Goal: Information Seeking & Learning: Find specific fact

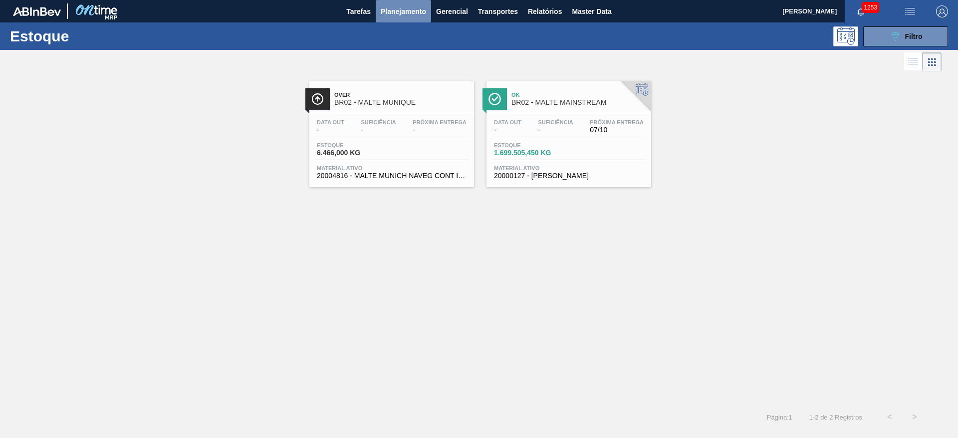
click at [396, 12] on span "Planejamento" at bounding box center [403, 11] width 45 height 12
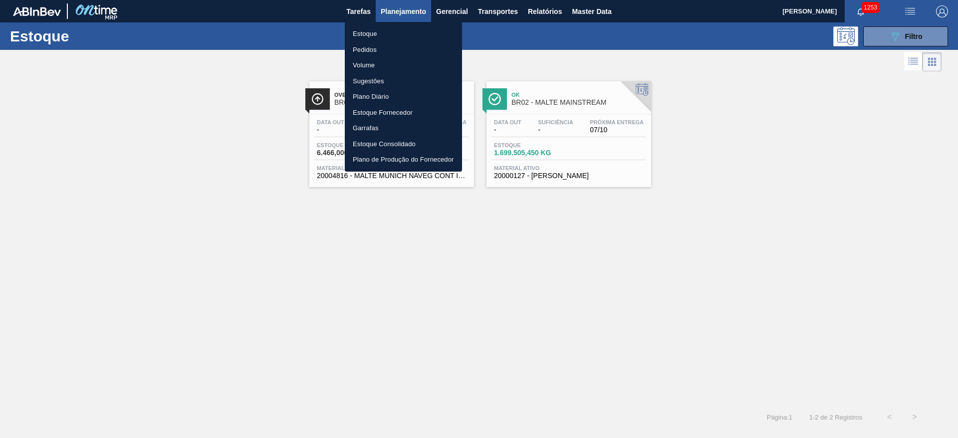
click at [367, 46] on li "Pedidos" at bounding box center [403, 50] width 117 height 16
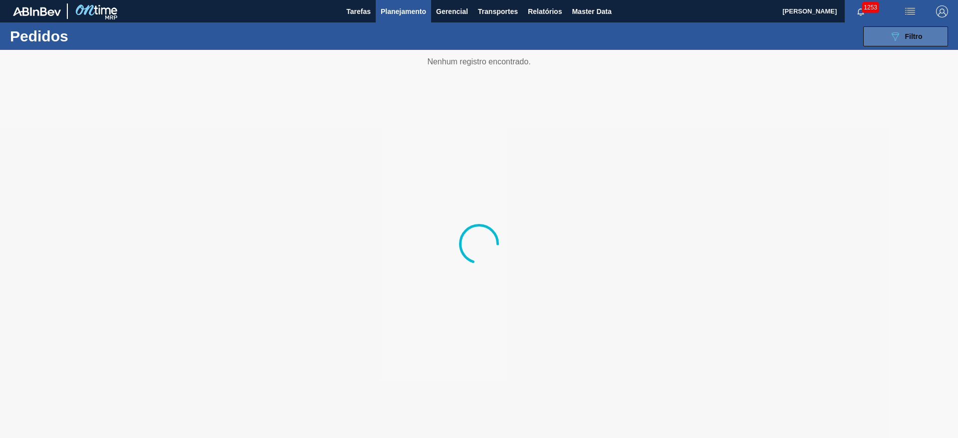
click at [638, 40] on icon "089F7B8B-B2A5-4AFE-B5C0-19BA573D28AC" at bounding box center [895, 36] width 12 height 12
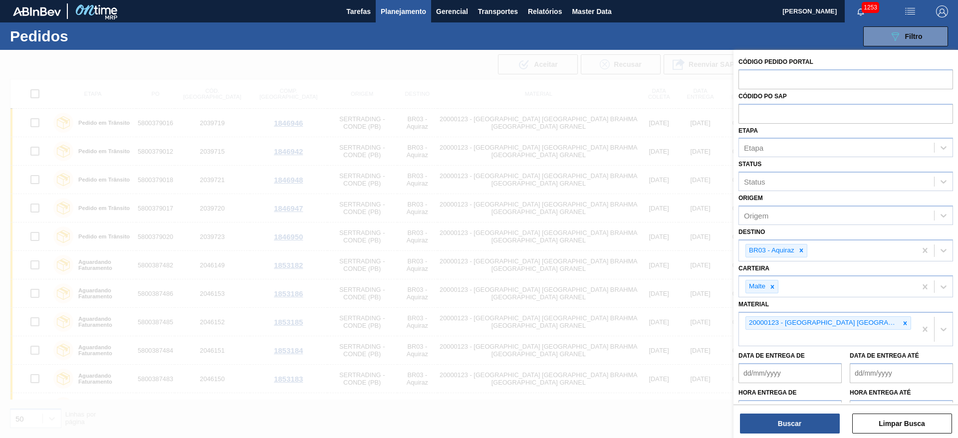
click at [638, 291] on icon at bounding box center [905, 322] width 3 height 3
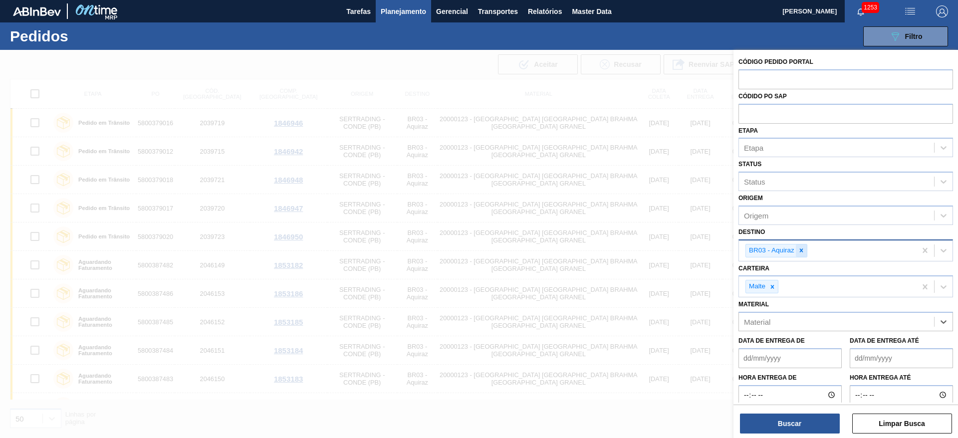
click at [638, 248] on icon at bounding box center [801, 250] width 7 height 7
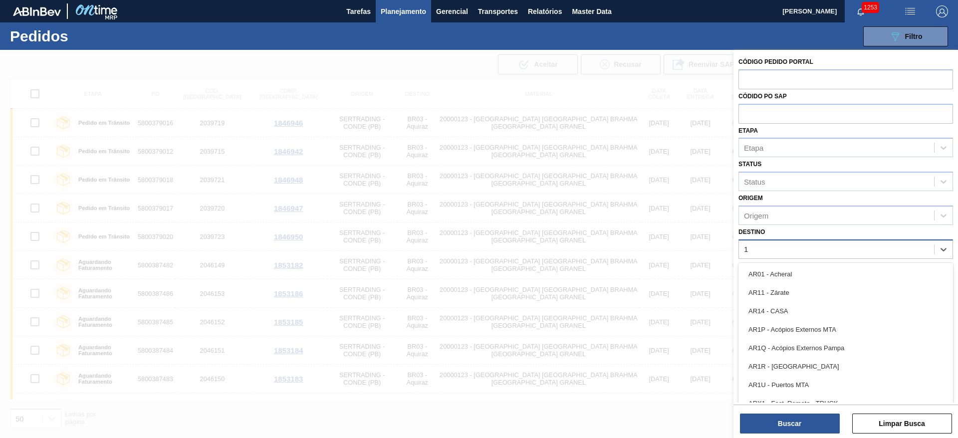
type input "12"
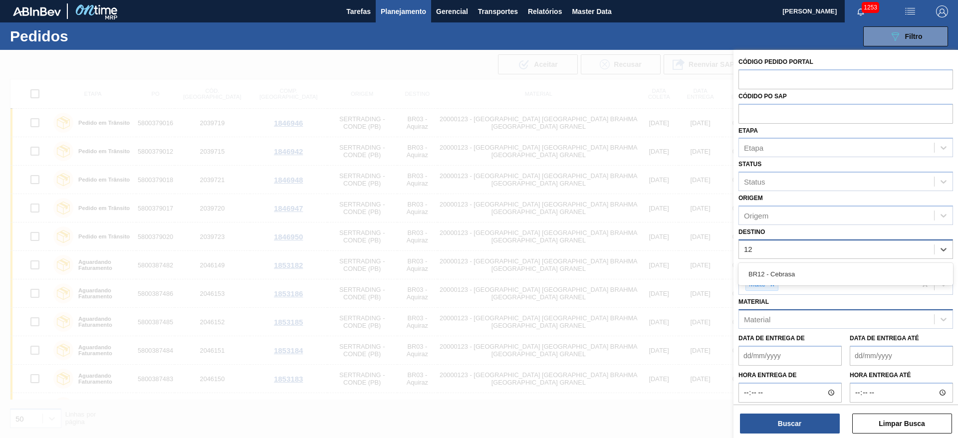
drag, startPoint x: 762, startPoint y: 273, endPoint x: 740, endPoint y: 326, distance: 57.9
click at [638, 273] on div "BR12 - Cebrasa" at bounding box center [845, 274] width 215 height 18
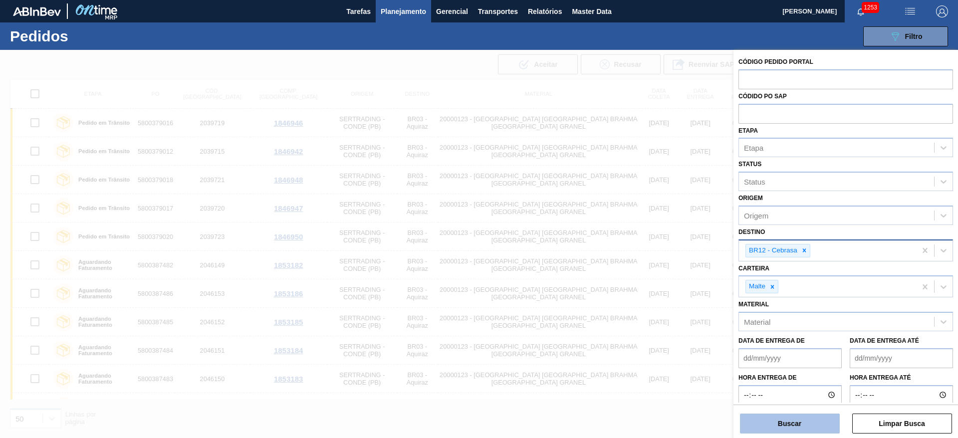
click at [638, 291] on button "Buscar" at bounding box center [790, 424] width 100 height 20
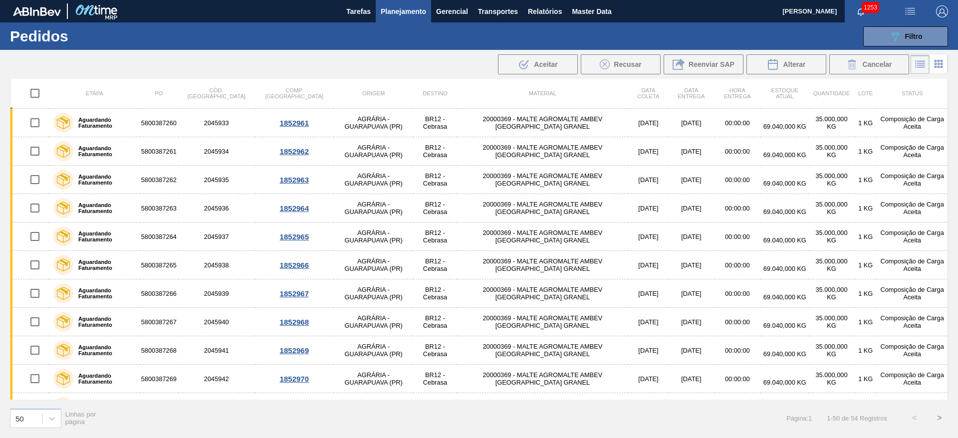
scroll to position [532, 0]
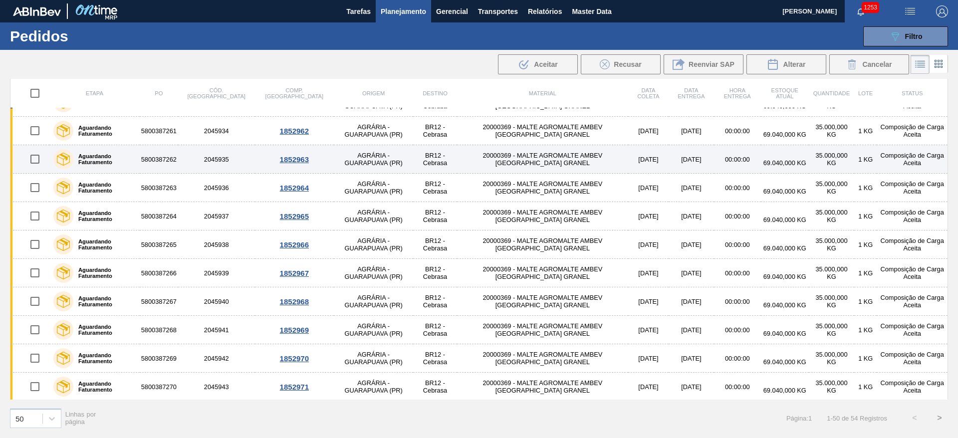
click at [32, 158] on input "checkbox" at bounding box center [34, 159] width 21 height 21
checkbox input "true"
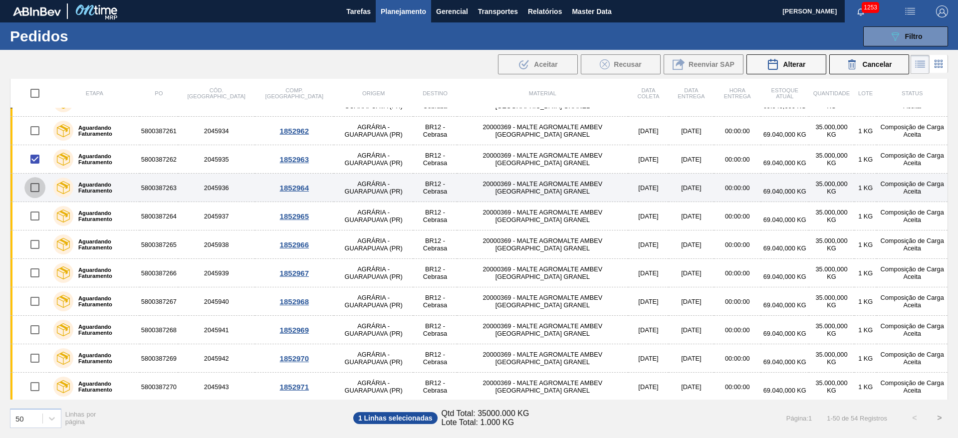
click at [34, 190] on input "checkbox" at bounding box center [34, 187] width 21 height 21
checkbox input "true"
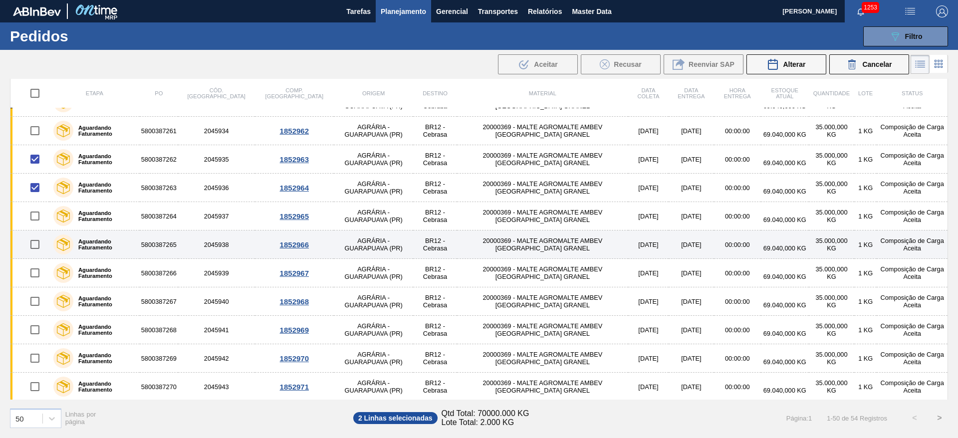
drag, startPoint x: 32, startPoint y: 212, endPoint x: 24, endPoint y: 234, distance: 23.8
click at [33, 212] on input "checkbox" at bounding box center [34, 216] width 21 height 21
checkbox input "true"
drag, startPoint x: 33, startPoint y: 246, endPoint x: 30, endPoint y: 253, distance: 8.1
click at [33, 246] on input "checkbox" at bounding box center [34, 244] width 21 height 21
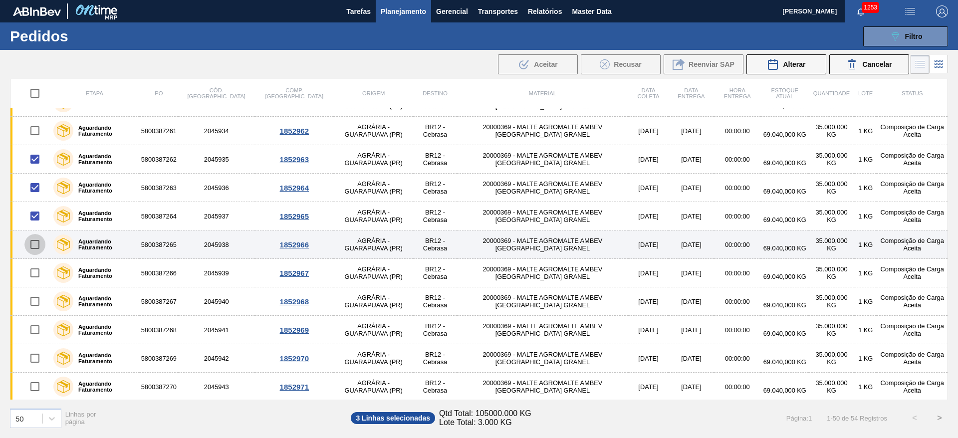
checkbox input "true"
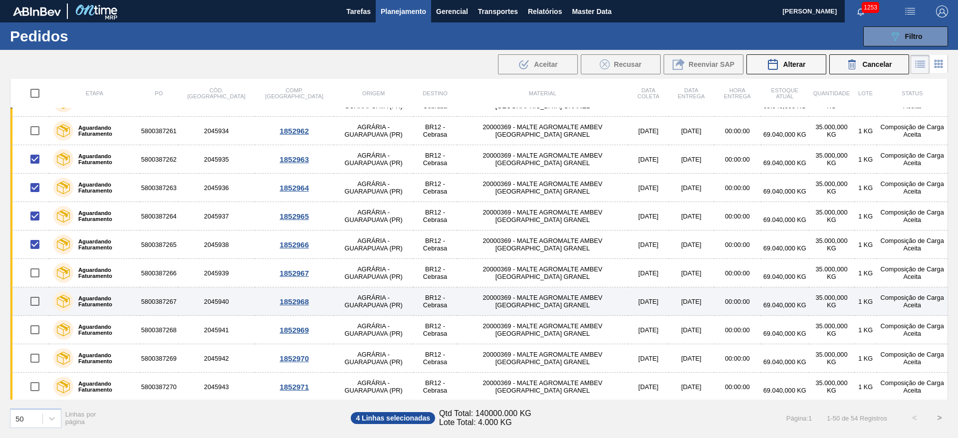
click at [34, 271] on input "checkbox" at bounding box center [34, 272] width 21 height 21
checkbox input "true"
click at [33, 291] on input "checkbox" at bounding box center [34, 301] width 21 height 21
checkbox input "true"
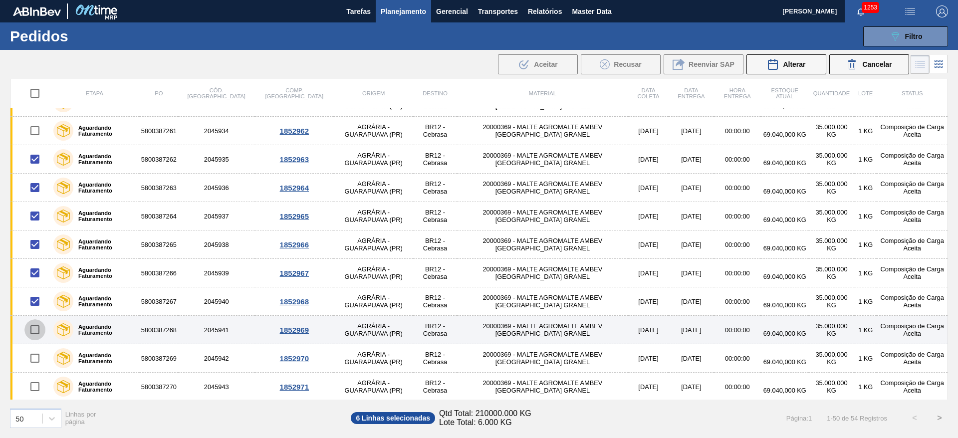
click at [33, 291] on input "checkbox" at bounding box center [34, 329] width 21 height 21
checkbox input "true"
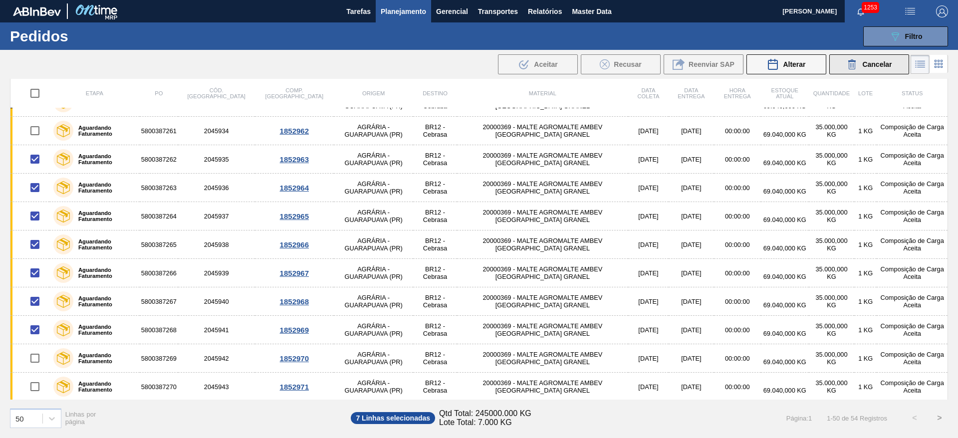
click at [638, 58] on div "Cancelar" at bounding box center [868, 64] width 45 height 12
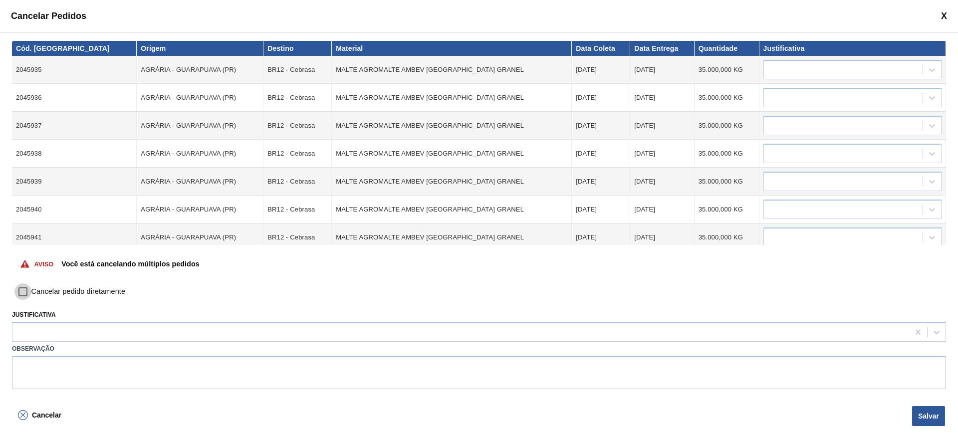
click at [22, 291] on input "Cancelar pedido diretamente" at bounding box center [22, 291] width 17 height 17
checkbox input "true"
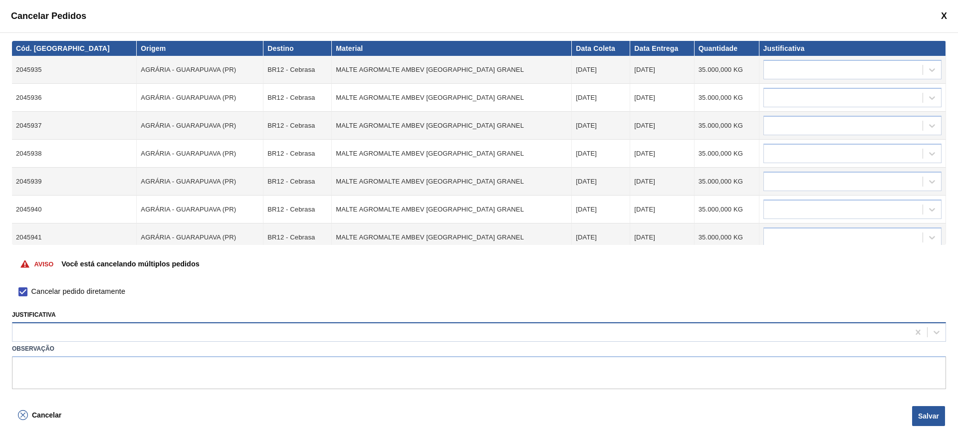
click at [27, 291] on div at bounding box center [460, 332] width 897 height 14
type input "outr"
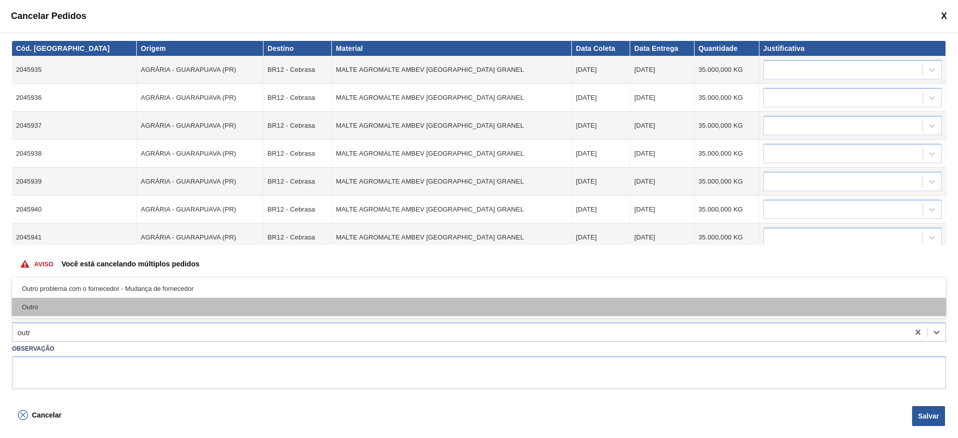
click at [36, 291] on div "Outro" at bounding box center [479, 307] width 934 height 18
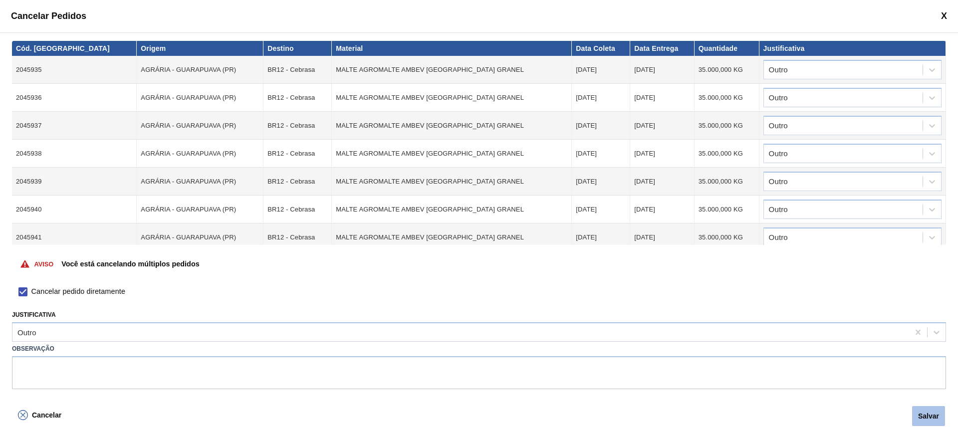
click at [638, 291] on button "Salvar" at bounding box center [928, 416] width 33 height 20
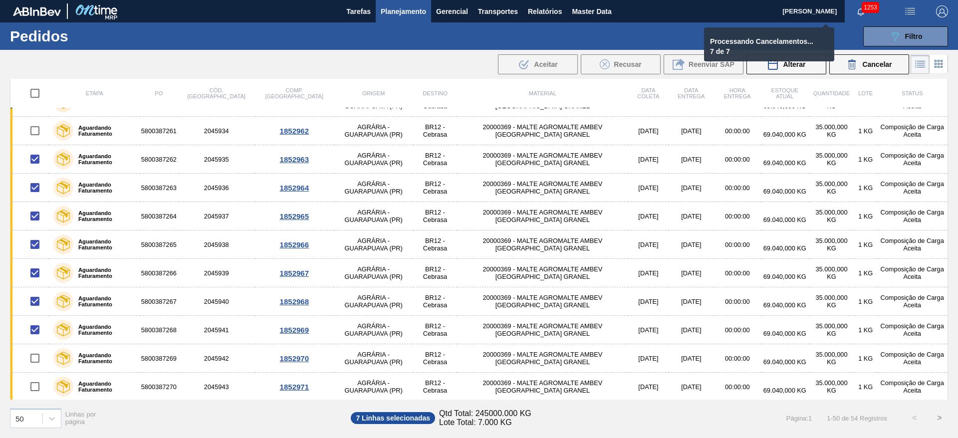
checkbox input "false"
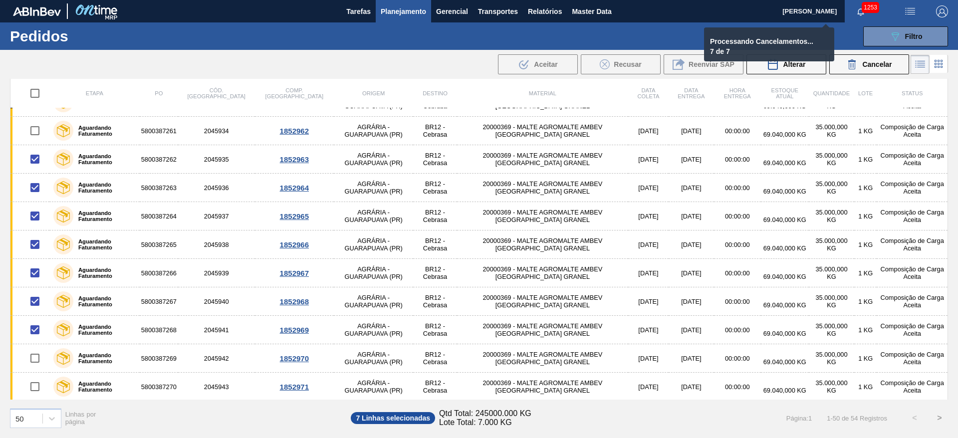
checkbox input "false"
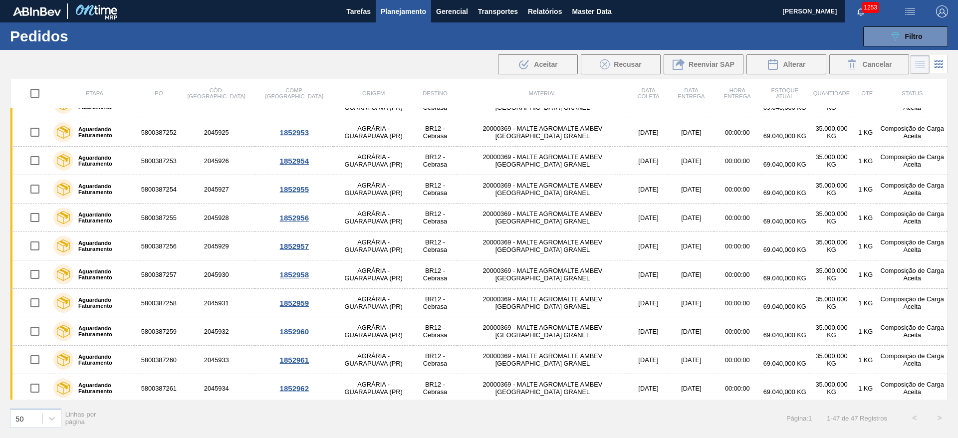
scroll to position [223, 0]
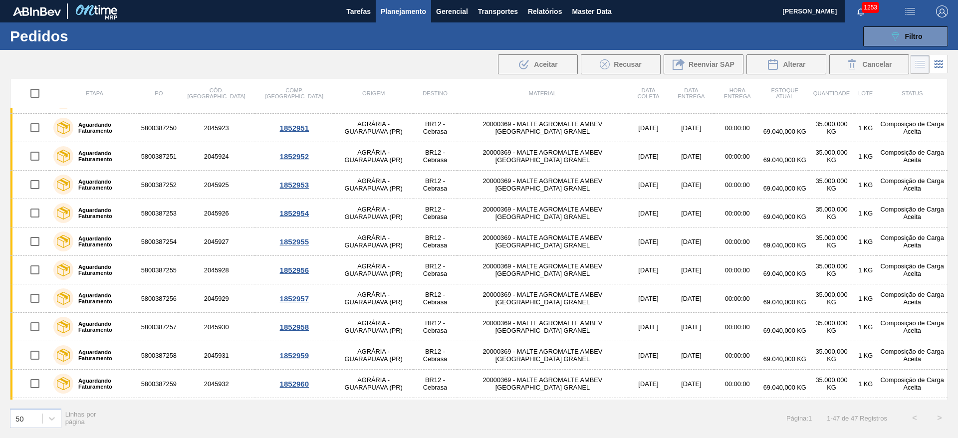
click at [407, 13] on span "Planejamento" at bounding box center [403, 11] width 45 height 12
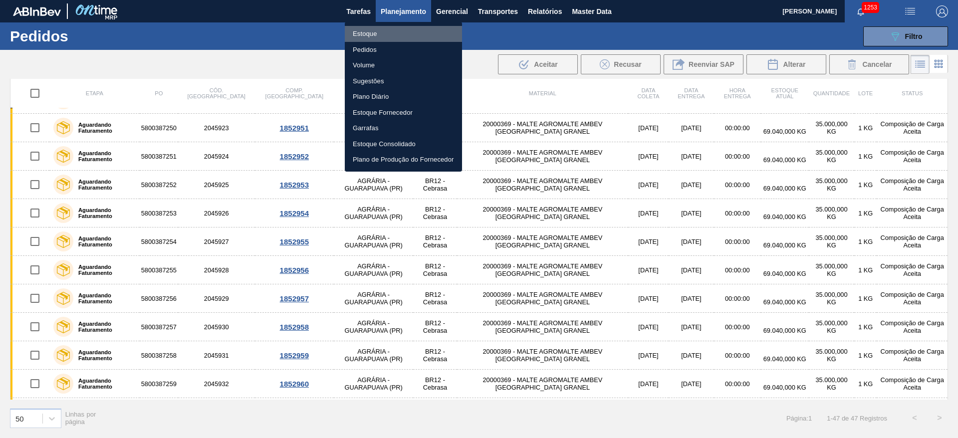
click at [362, 37] on li "Estoque" at bounding box center [403, 34] width 117 height 16
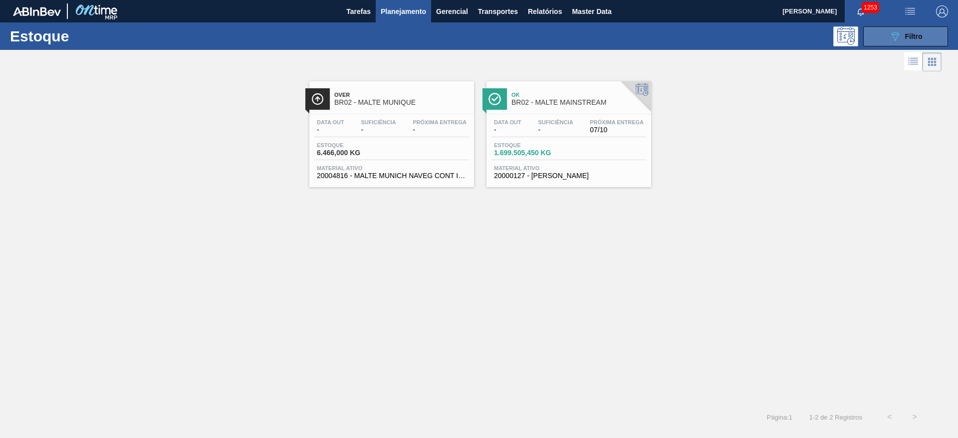
click at [905, 39] on span "Filtro" at bounding box center [913, 36] width 17 height 8
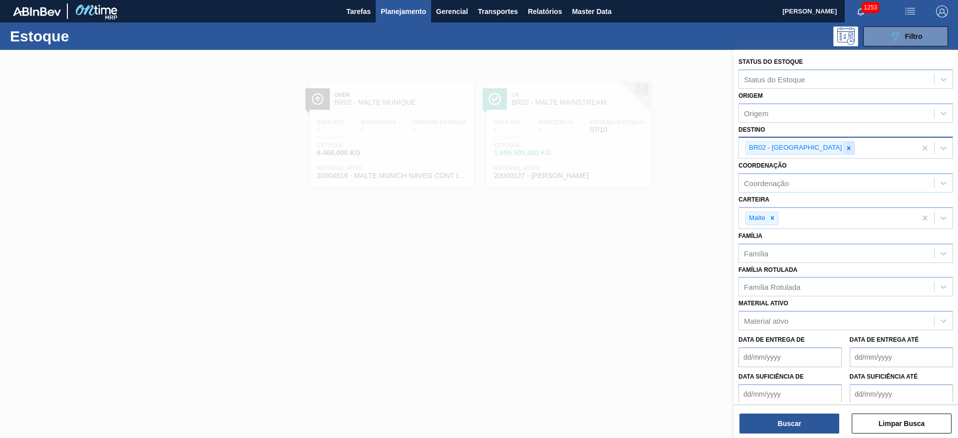
click at [845, 145] on icon at bounding box center [848, 148] width 7 height 7
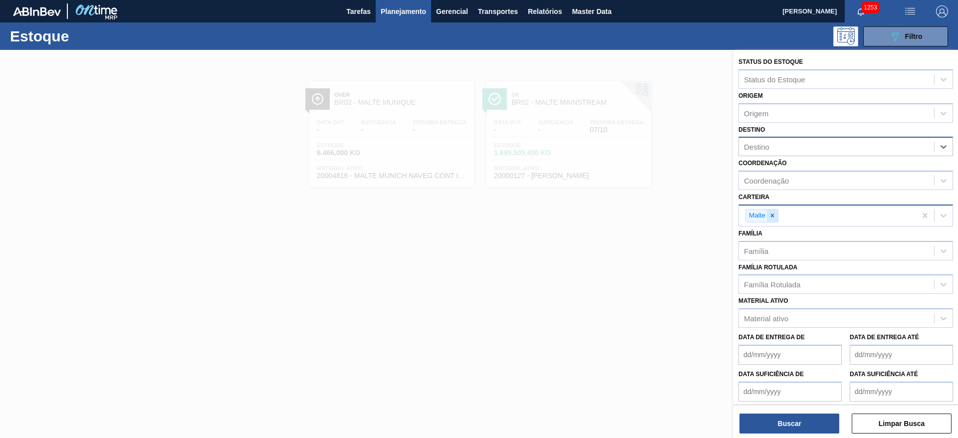
click at [773, 216] on icon at bounding box center [772, 215] width 3 height 3
click at [767, 284] on div "Família Rotulada" at bounding box center [772, 282] width 56 height 8
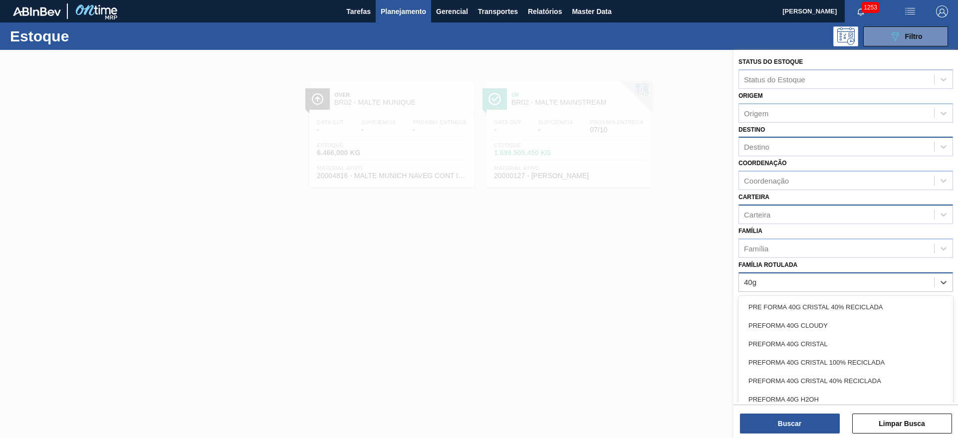
type Rotulada "40g h"
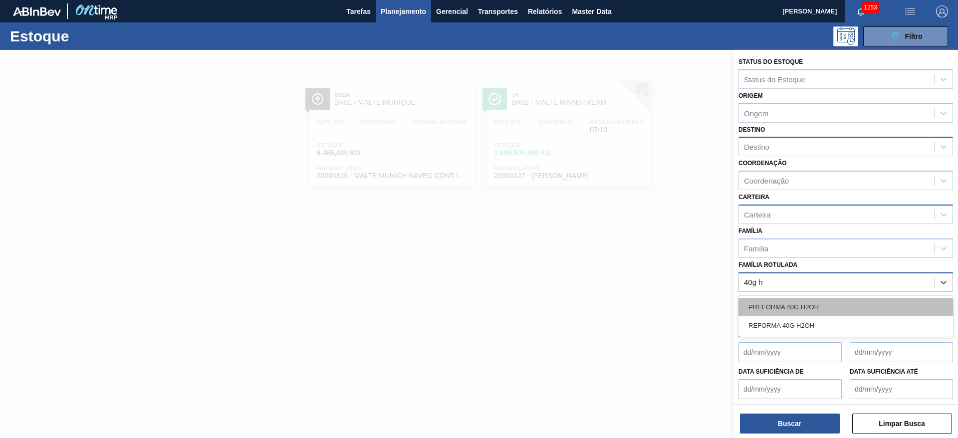
click at [777, 304] on div "PREFORMA 40G H2OH" at bounding box center [845, 307] width 215 height 18
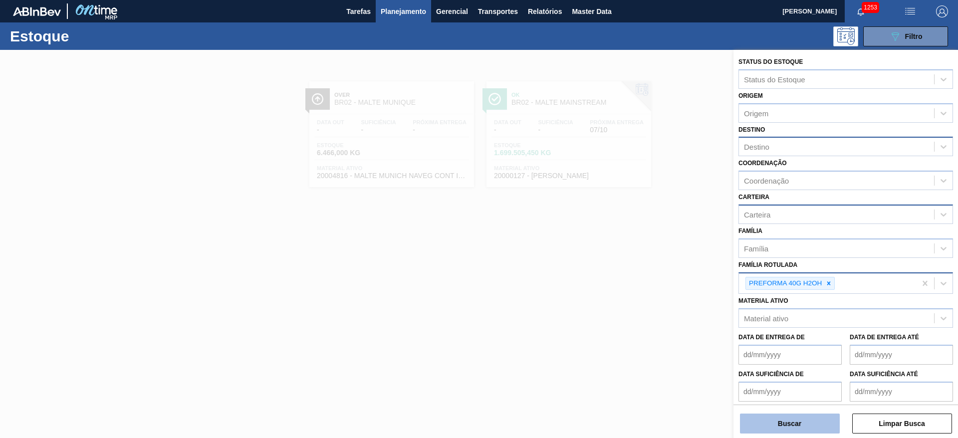
click at [766, 415] on button "Buscar" at bounding box center [790, 424] width 100 height 20
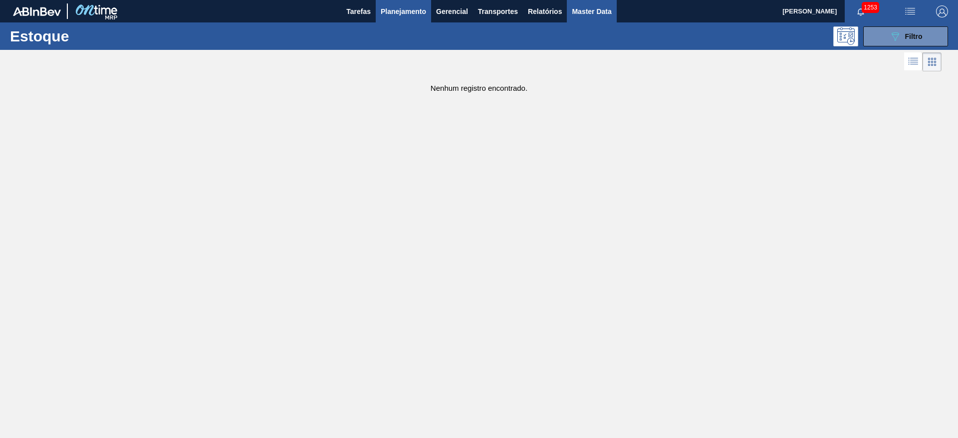
click at [590, 15] on span "Master Data" at bounding box center [591, 11] width 39 height 12
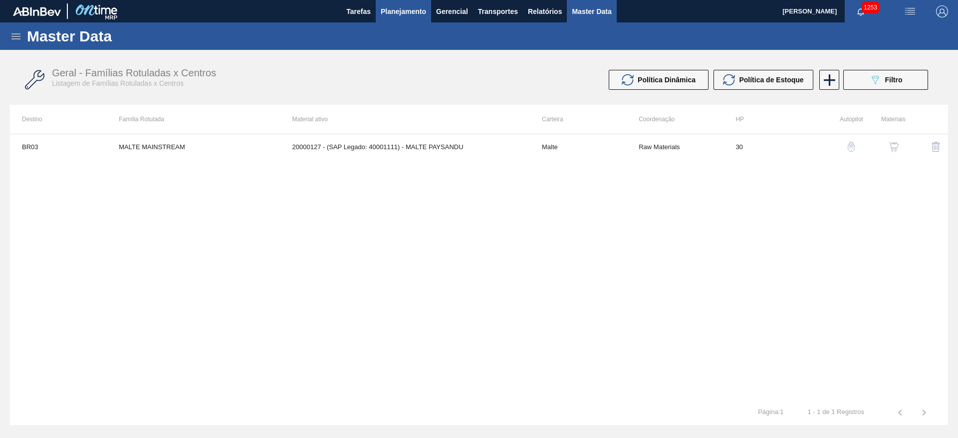
click at [401, 13] on span "Planejamento" at bounding box center [403, 11] width 45 height 12
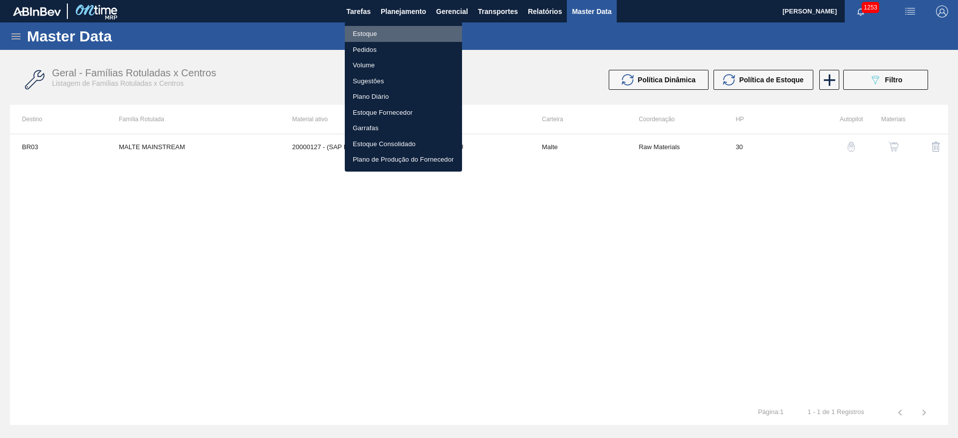
click at [363, 30] on li "Estoque" at bounding box center [403, 34] width 117 height 16
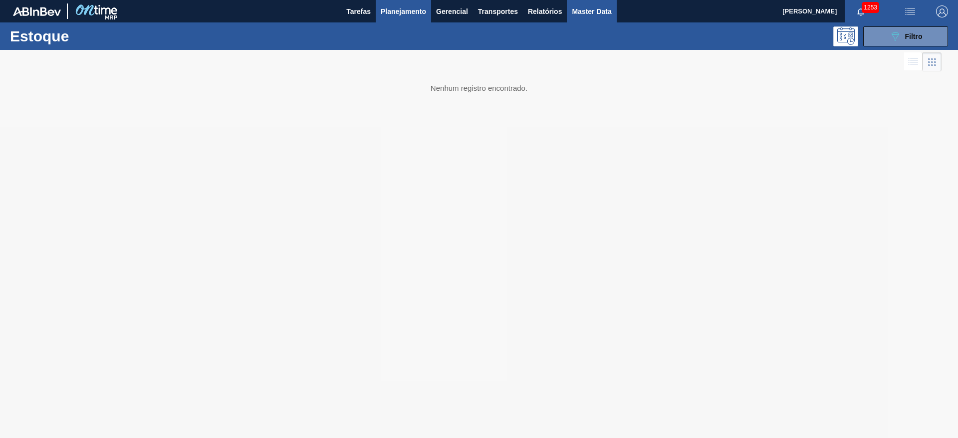
click at [593, 16] on span "Master Data" at bounding box center [591, 11] width 39 height 12
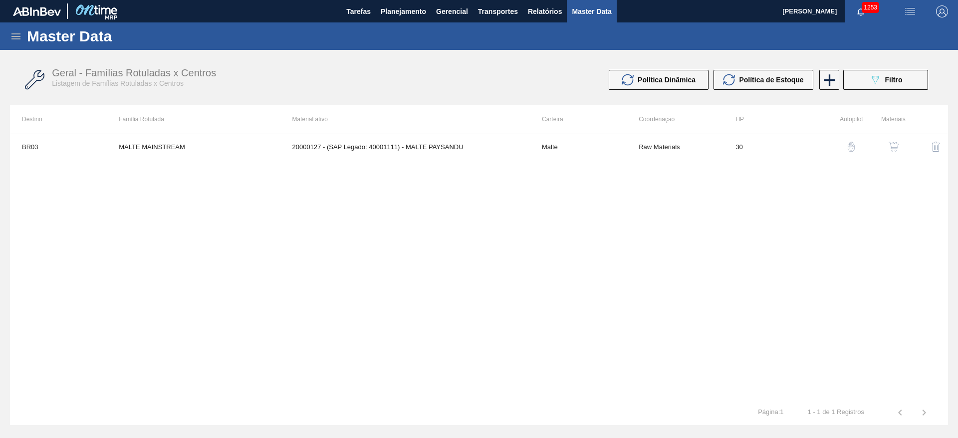
click at [18, 36] on icon at bounding box center [15, 36] width 9 height 6
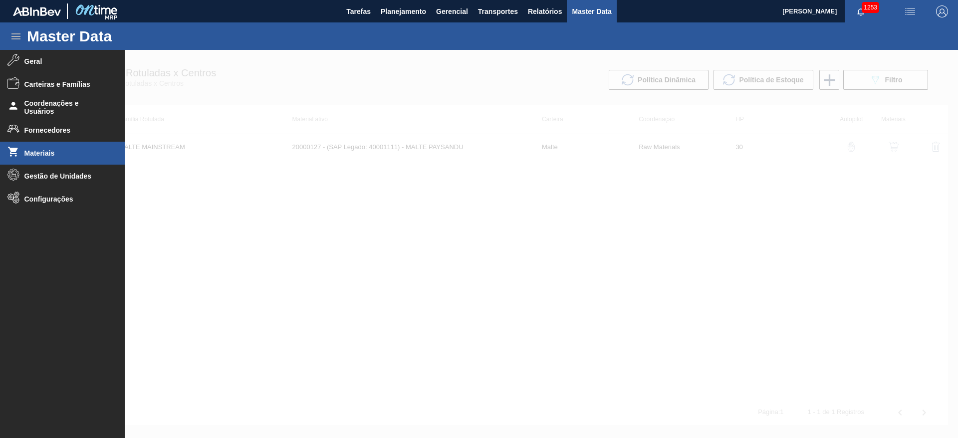
click at [36, 156] on span "Materiais" at bounding box center [65, 153] width 82 height 8
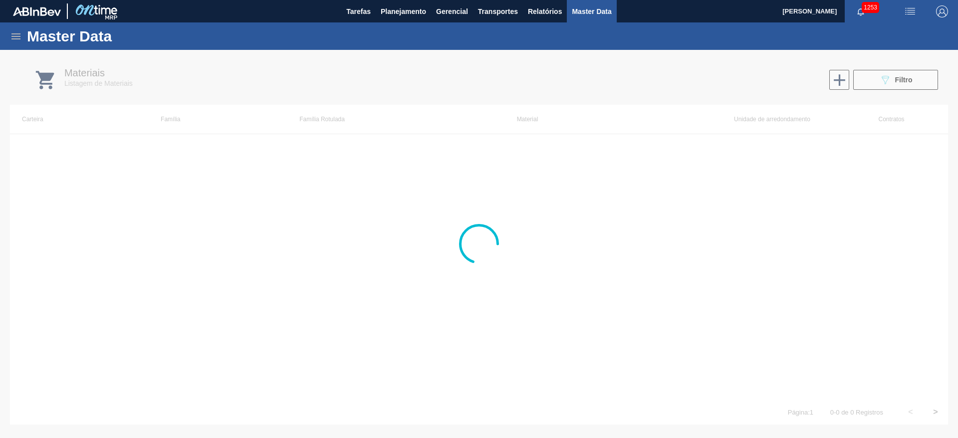
click at [894, 76] on div at bounding box center [479, 244] width 958 height 388
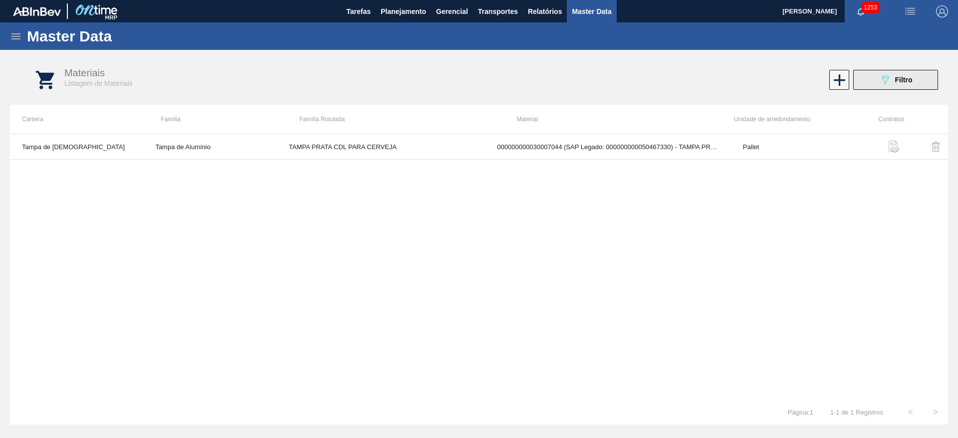
click at [884, 78] on icon "089F7B8B-B2A5-4AFE-B5C0-19BA573D28AC" at bounding box center [885, 80] width 12 height 12
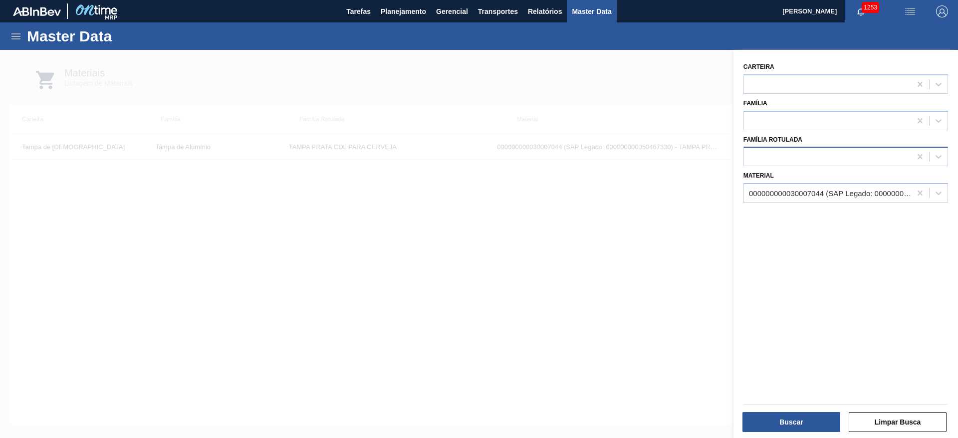
click at [766, 160] on div at bounding box center [827, 157] width 167 height 14
type Rotulada "40g"
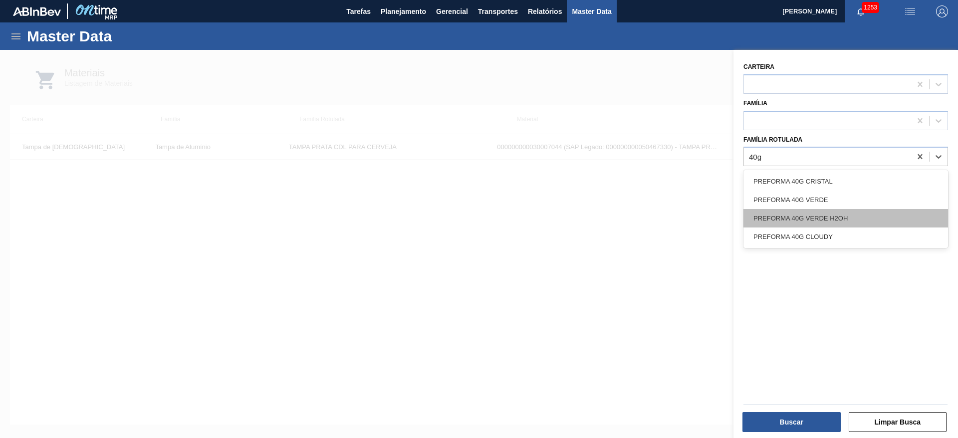
click at [815, 214] on div "PREFORMA 40G VERDE H2OH" at bounding box center [845, 218] width 205 height 18
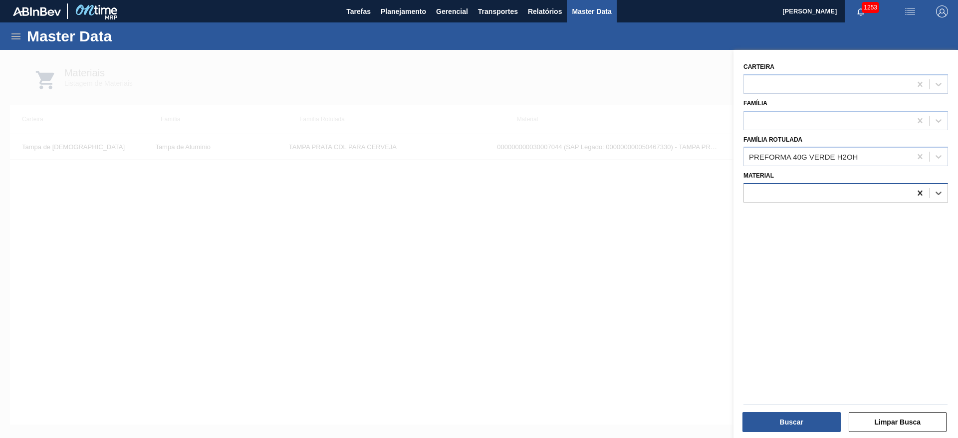
click at [921, 193] on icon at bounding box center [920, 193] width 10 height 10
click at [808, 409] on div "Buscar Limpar Busca" at bounding box center [845, 421] width 212 height 24
click at [798, 421] on button "Buscar" at bounding box center [791, 422] width 98 height 20
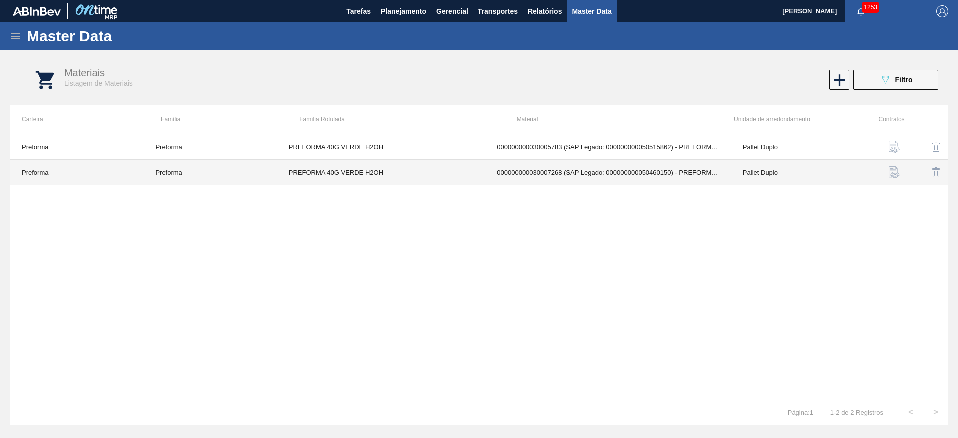
click at [687, 176] on td "000000000030007268 (SAP Legado: 000000000050460150) - PREFORMA 40G H2OH RECICLA…" at bounding box center [608, 172] width 246 height 25
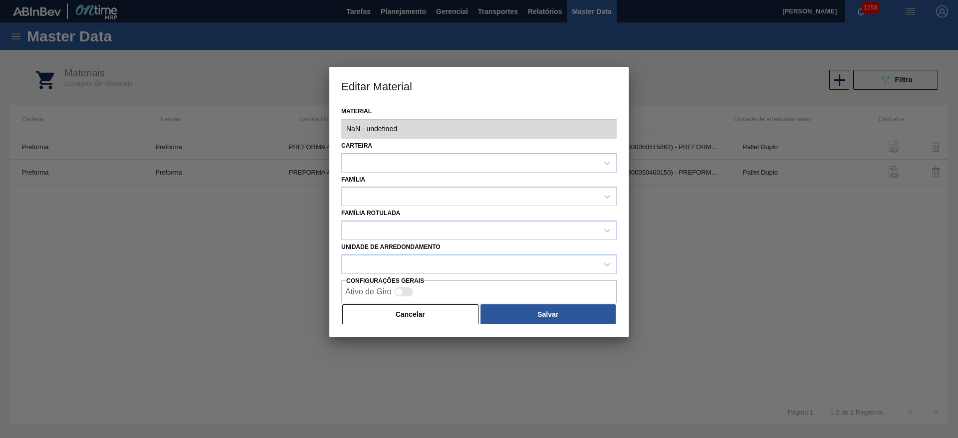
type input "30007268 - 000000000030007268 (SAP Legado: 000000000050460150) - PREFORMA 40G H…"
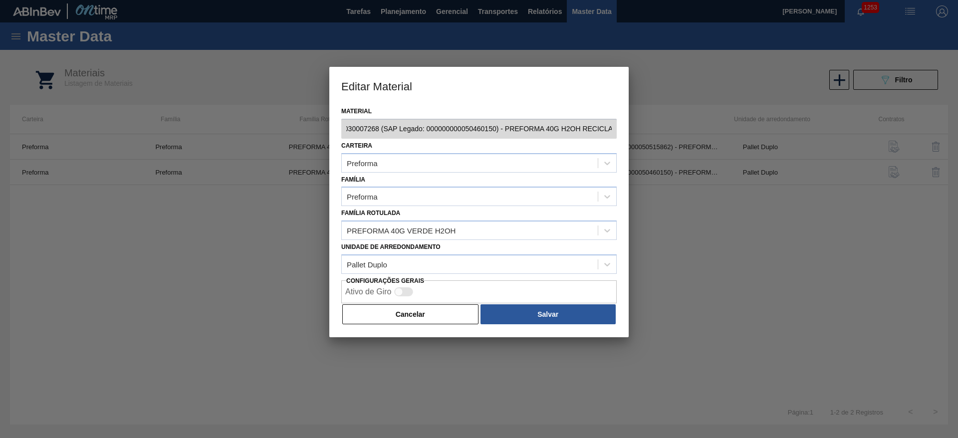
scroll to position [0, 85]
click at [418, 311] on button "Cancelar" at bounding box center [410, 314] width 136 height 20
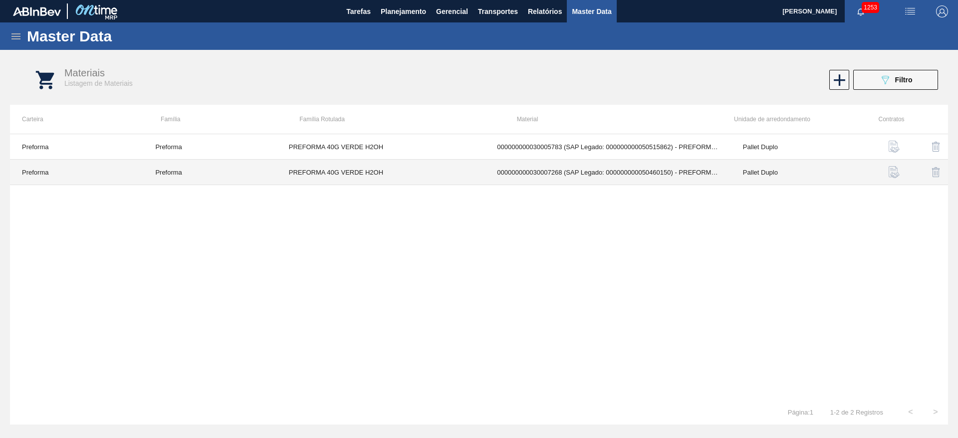
click at [666, 174] on td "000000000030007268 (SAP Legado: 000000000050460150) - PREFORMA 40G H2OH RECICLA…" at bounding box center [608, 172] width 246 height 25
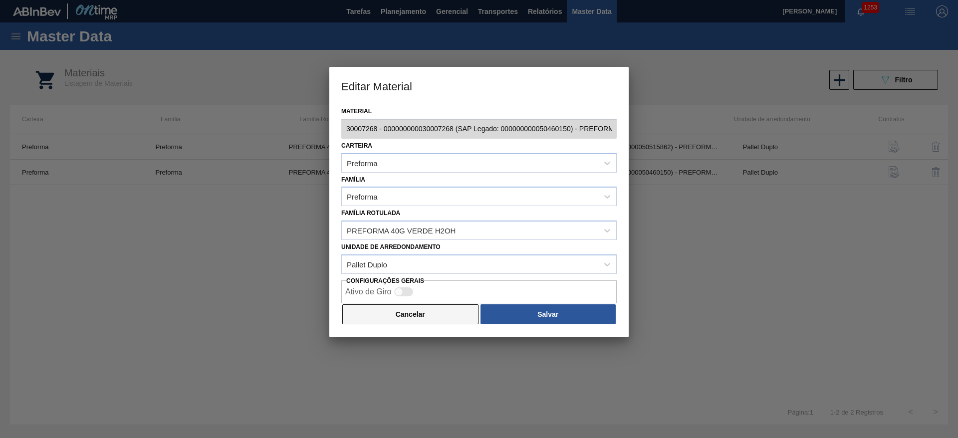
click at [433, 320] on button "Cancelar" at bounding box center [410, 314] width 136 height 20
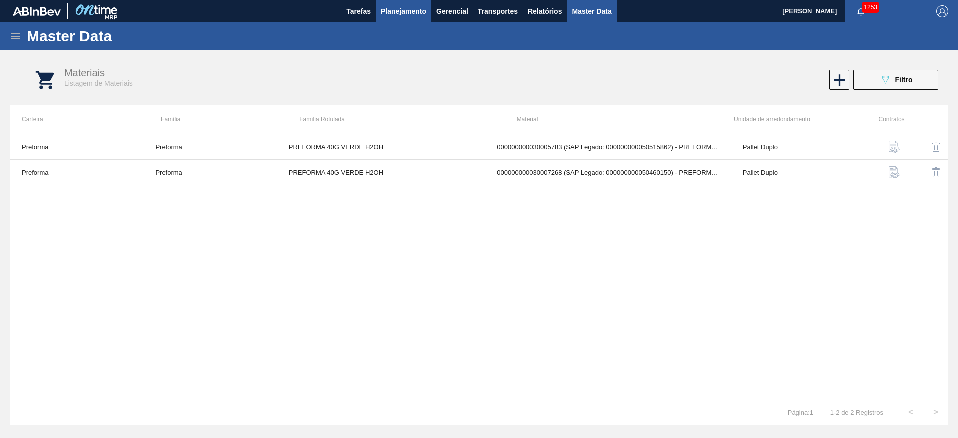
click at [413, 16] on span "Planejamento" at bounding box center [403, 11] width 45 height 12
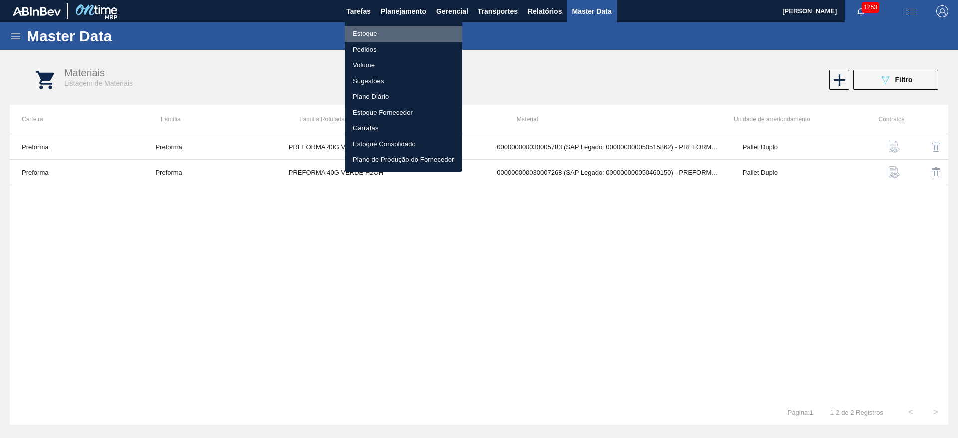
click at [371, 34] on li "Estoque" at bounding box center [403, 34] width 117 height 16
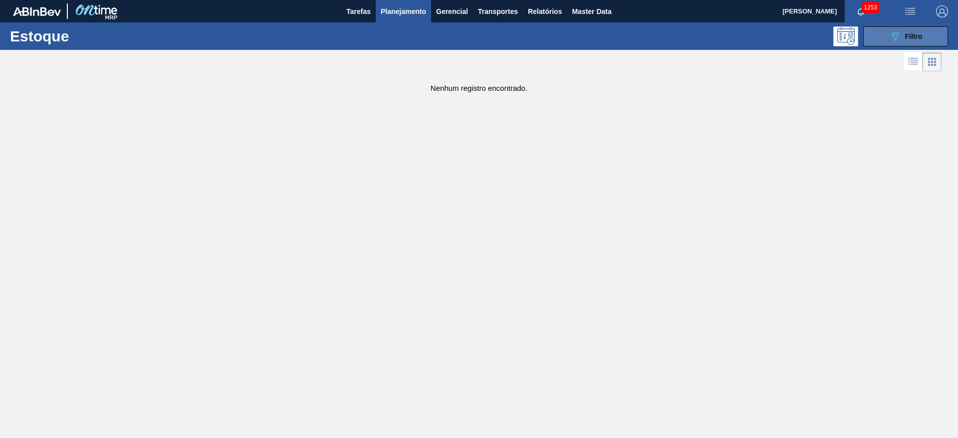
click at [908, 37] on span "Filtro" at bounding box center [913, 36] width 17 height 8
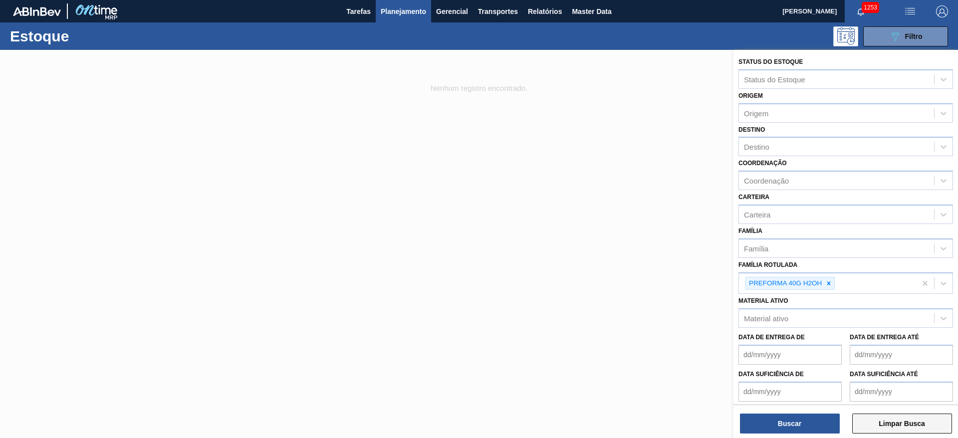
click at [886, 427] on button "Limpar Busca" at bounding box center [902, 424] width 100 height 20
